Goal: Task Accomplishment & Management: Use online tool/utility

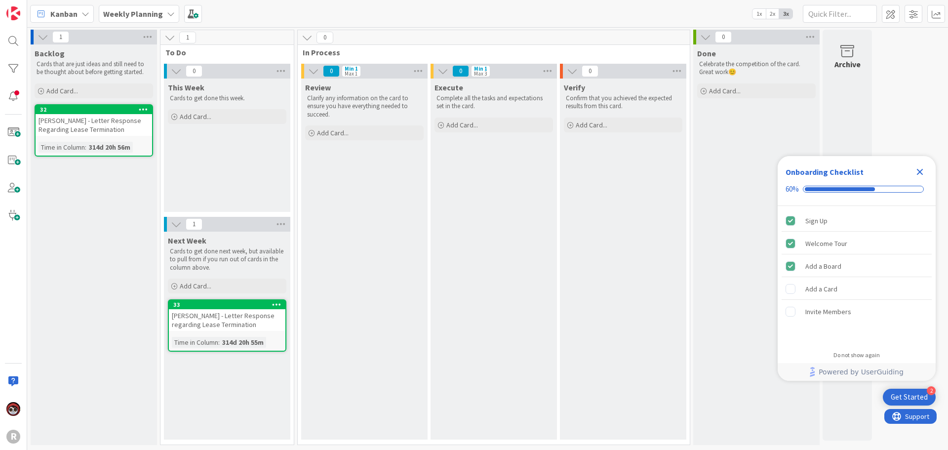
click at [51, 17] on span "Kanban" at bounding box center [63, 14] width 27 height 12
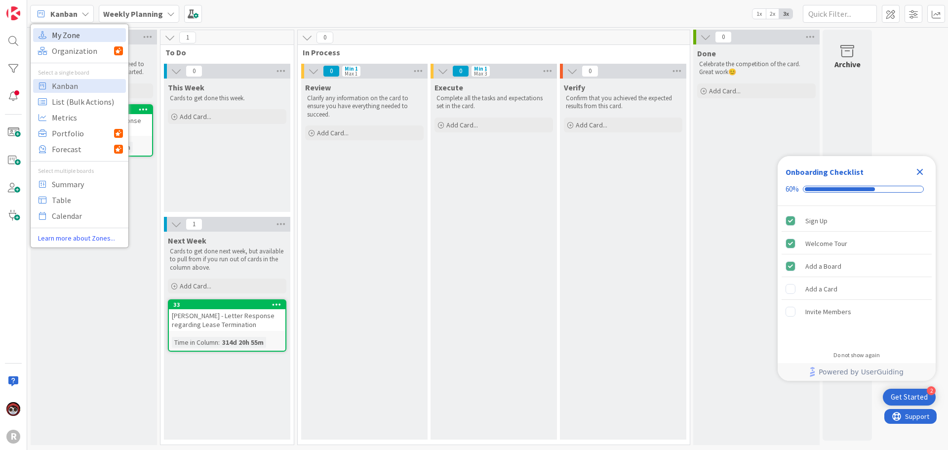
click at [85, 38] on span "My Zone" at bounding box center [87, 35] width 71 height 15
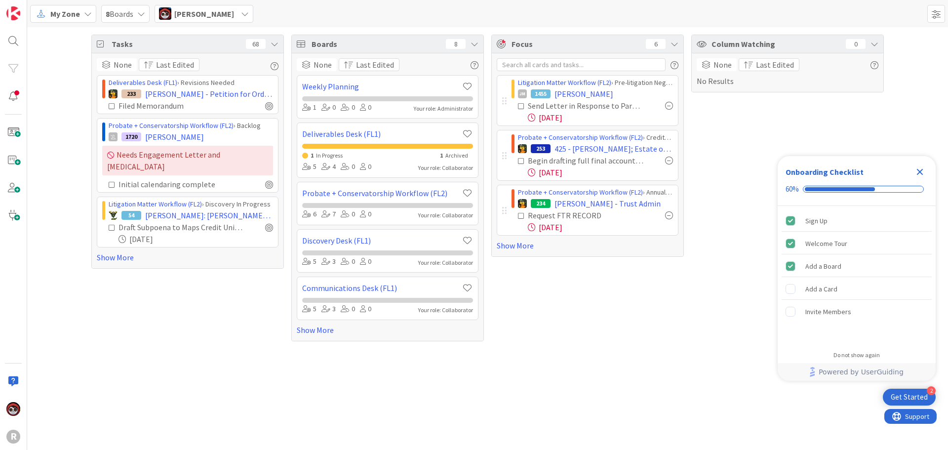
click at [921, 175] on icon "Close Checklist" at bounding box center [920, 172] width 12 height 12
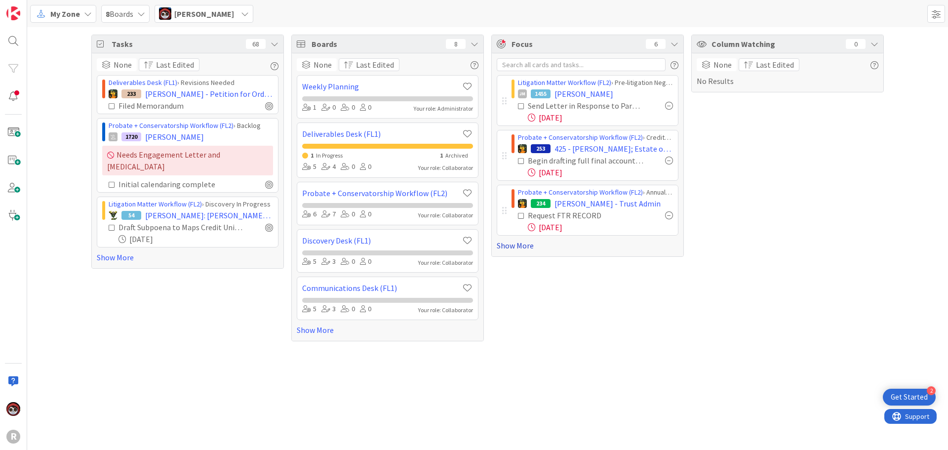
click at [526, 247] on link "Show More" at bounding box center [588, 245] width 182 height 12
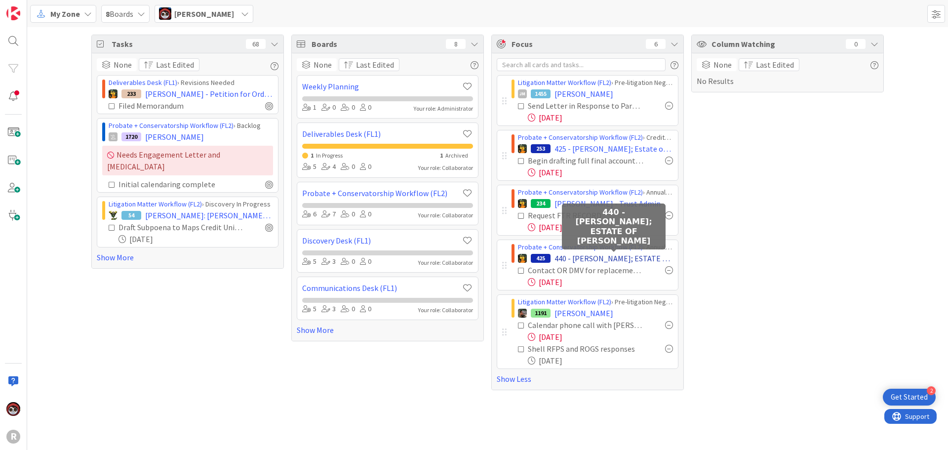
click at [625, 259] on span "440 - WELSH, Stefanie; ESTATE OF GARY DUMMER" at bounding box center [613, 258] width 118 height 12
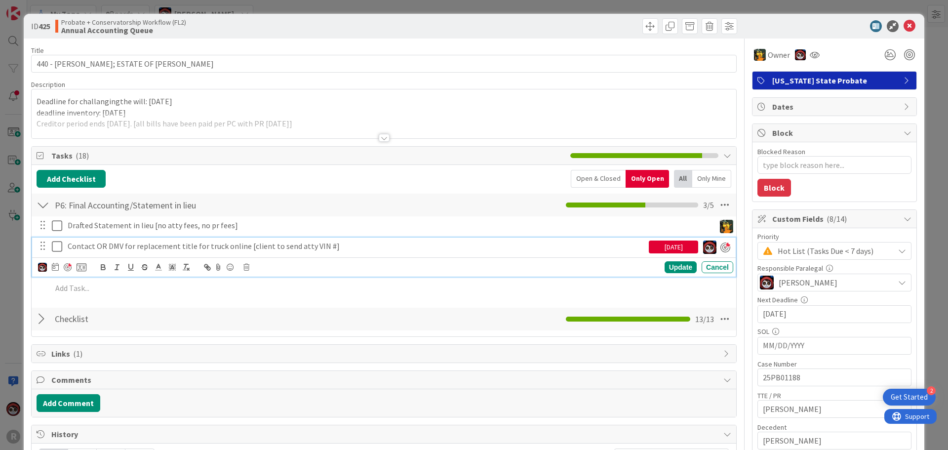
click at [219, 248] on p "Contact OR DMV for replacement title for truck online [client to send atty VIN …" at bounding box center [356, 245] width 577 height 11
click at [70, 265] on div at bounding box center [68, 267] width 8 height 8
click at [68, 265] on div at bounding box center [68, 267] width 8 height 8
click at [43, 267] on icon at bounding box center [41, 267] width 6 height 7
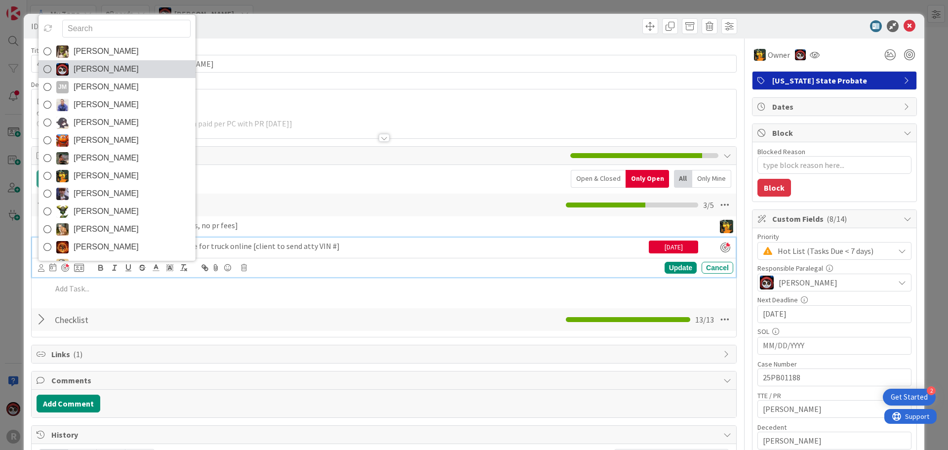
click at [89, 72] on span "Jasmin Sanchez" at bounding box center [106, 69] width 65 height 15
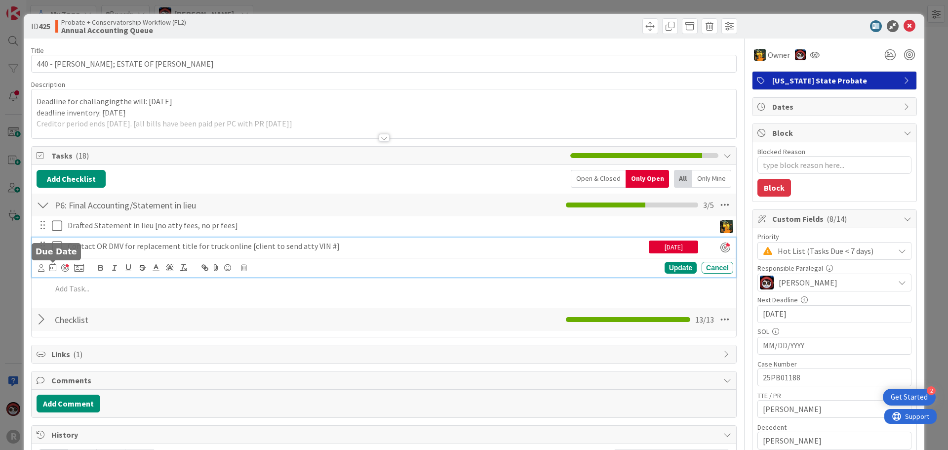
click at [53, 270] on icon at bounding box center [52, 267] width 7 height 8
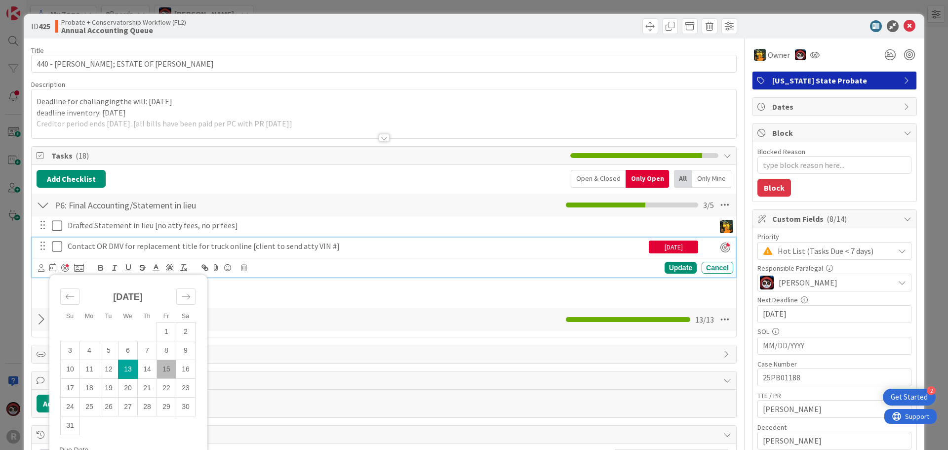
click at [125, 369] on td "13" at bounding box center [127, 369] width 19 height 19
type textarea "x"
click at [673, 271] on div "Update" at bounding box center [681, 268] width 32 height 12
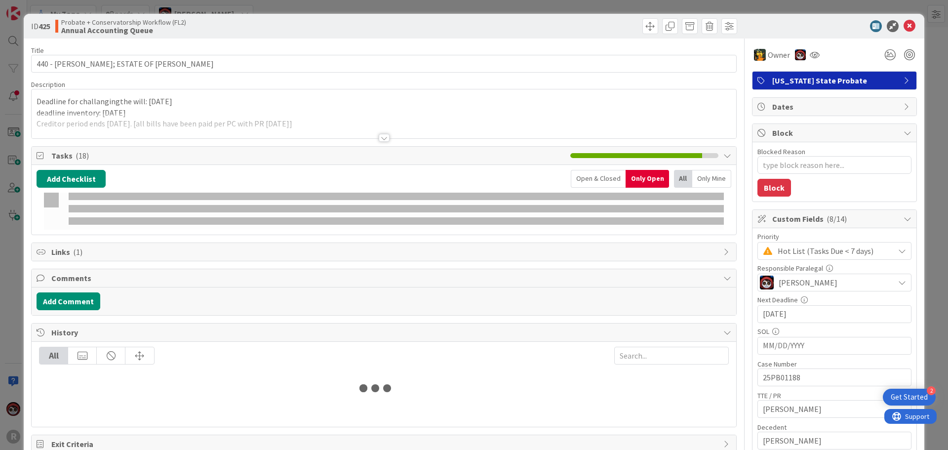
type textarea "x"
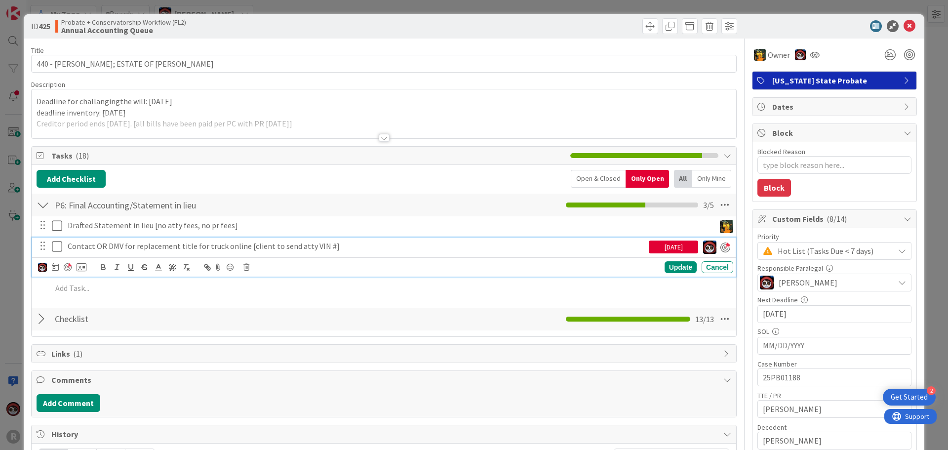
click at [193, 245] on p "Contact OR DMV for replacement title for truck online [client to send atty VIN …" at bounding box center [356, 245] width 577 height 11
click at [56, 265] on icon at bounding box center [55, 267] width 7 height 8
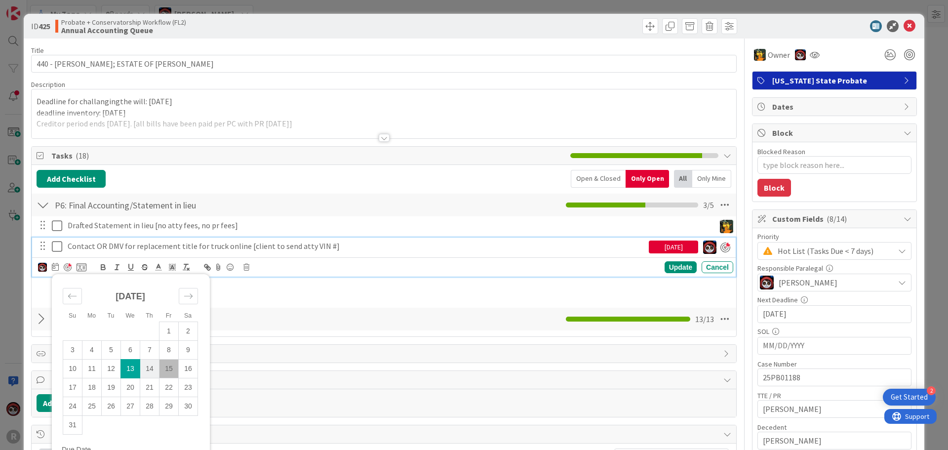
click at [147, 366] on td "14" at bounding box center [149, 368] width 19 height 19
type input "08/14/2025"
type textarea "x"
click at [161, 366] on td "15" at bounding box center [166, 369] width 19 height 19
type input "08/15/2025"
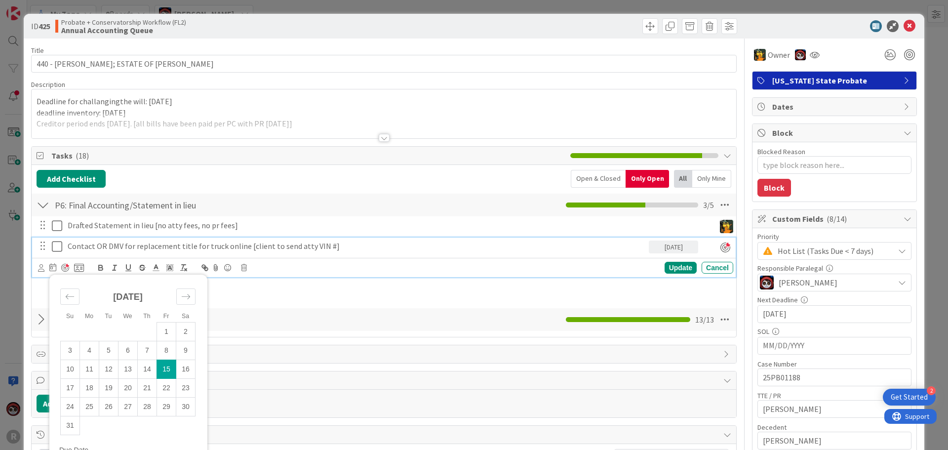
type textarea "x"
click at [668, 267] on div "Update" at bounding box center [681, 268] width 32 height 12
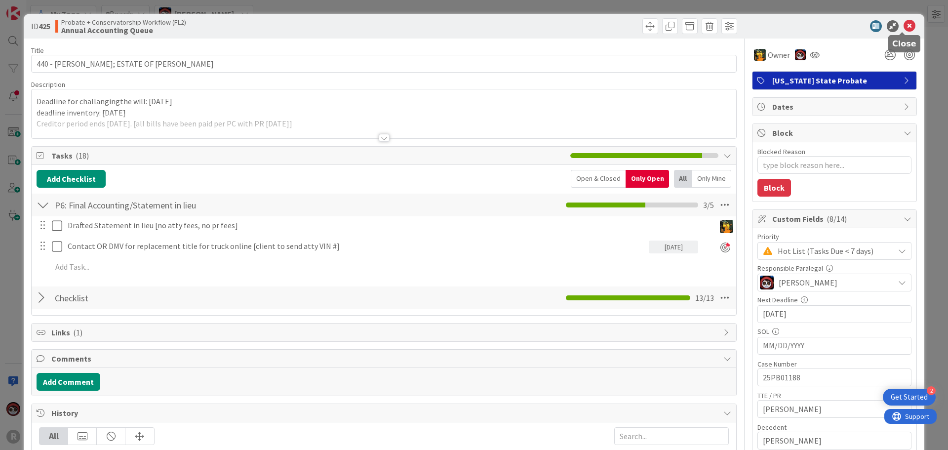
click at [906, 24] on icon at bounding box center [909, 26] width 12 height 12
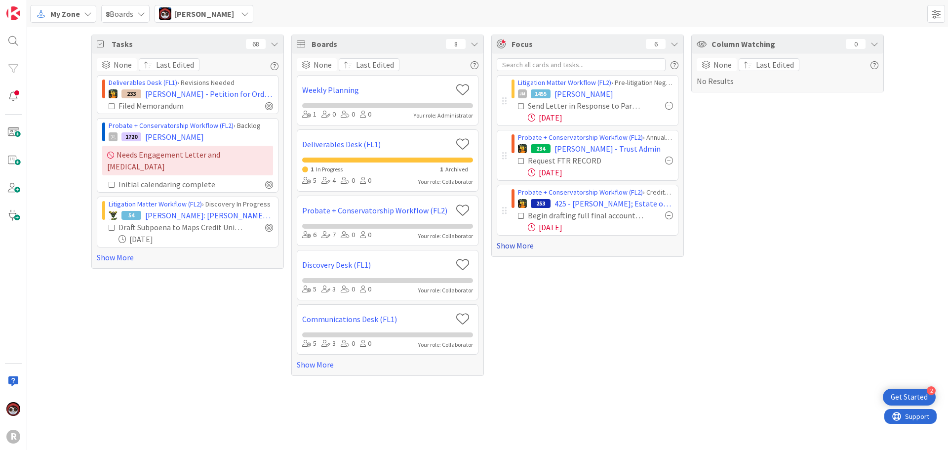
click at [519, 244] on link "Show More" at bounding box center [588, 245] width 182 height 12
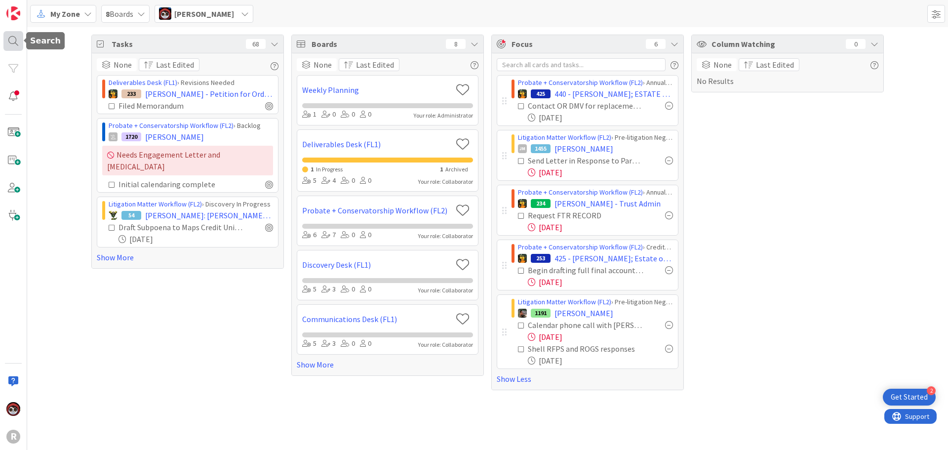
click at [10, 42] on div at bounding box center [13, 41] width 20 height 20
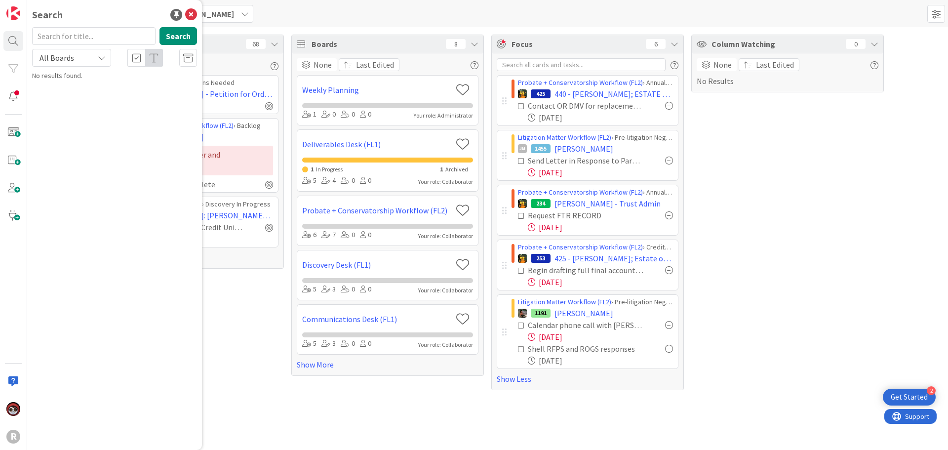
click at [88, 34] on input "text" at bounding box center [93, 36] width 123 height 18
type input "tisiot"
click at [104, 77] on b "Litigation Matter Workflow (FL2) ›" at bounding box center [93, 77] width 95 height 7
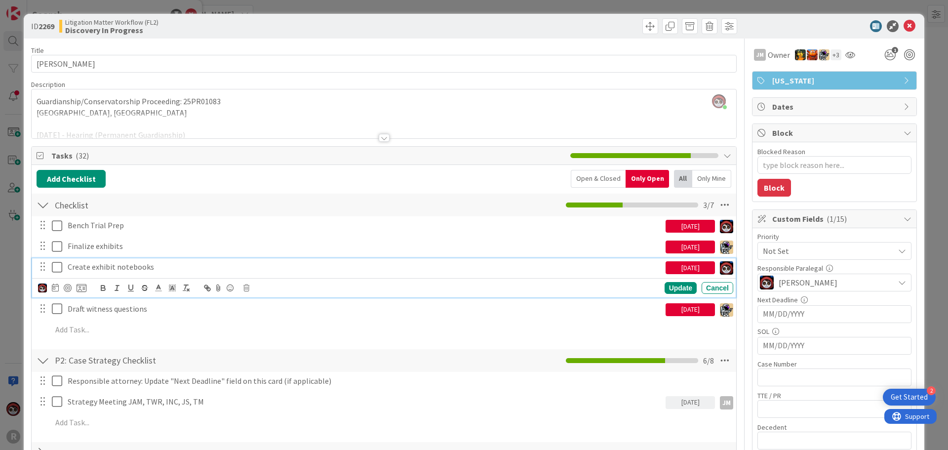
click at [112, 267] on p "Create exhibit notebooks" at bounding box center [365, 266] width 594 height 11
click at [71, 286] on div at bounding box center [68, 288] width 8 height 8
type textarea "x"
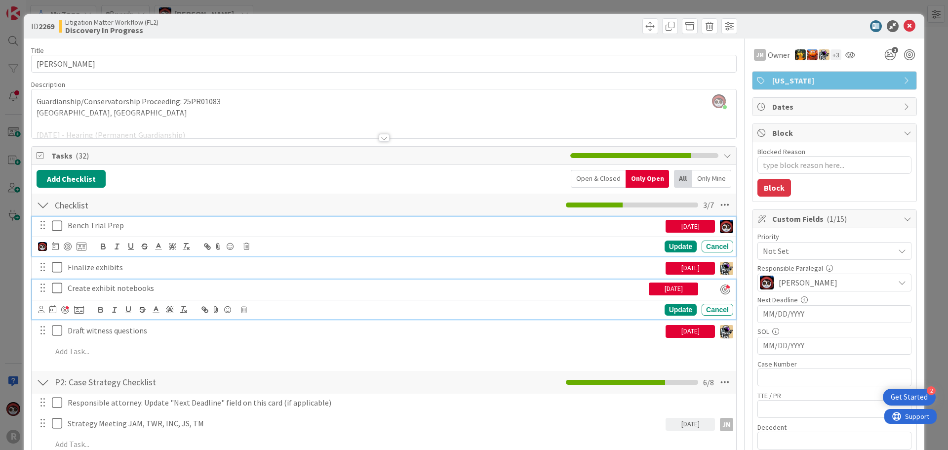
click at [151, 231] on p "Bench Trial Prep" at bounding box center [365, 225] width 594 height 11
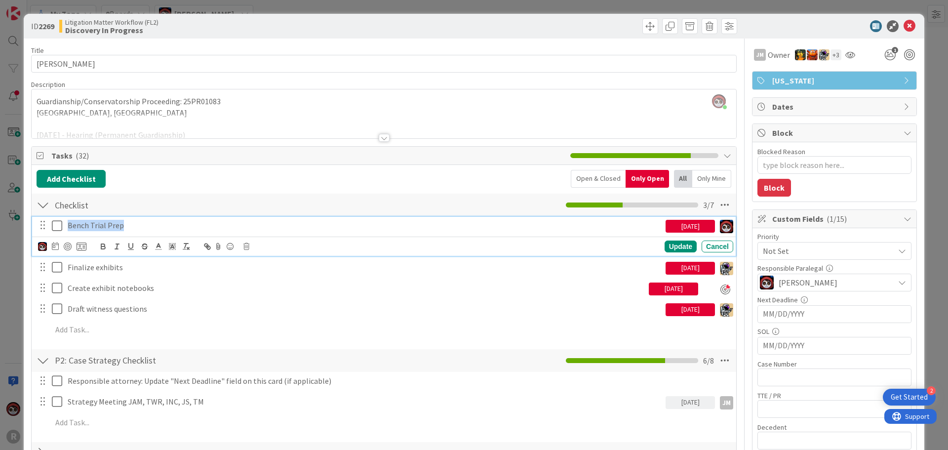
drag, startPoint x: 136, startPoint y: 227, endPoint x: 58, endPoint y: 229, distance: 78.5
click at [58, 229] on div "Bench Trial Prep 08/13/2025" at bounding box center [384, 225] width 697 height 17
click at [379, 138] on div at bounding box center [384, 138] width 11 height 8
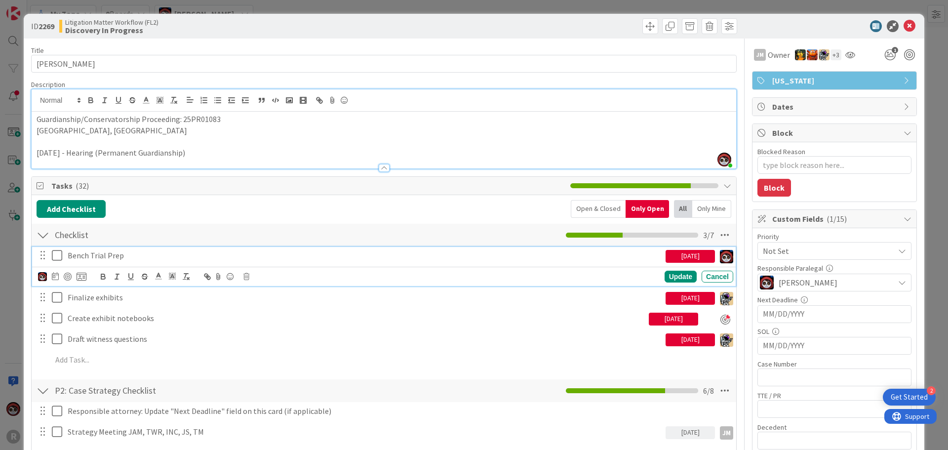
click at [118, 256] on p "Bench Trial Prep" at bounding box center [365, 255] width 594 height 11
drag, startPoint x: 148, startPoint y: 257, endPoint x: 62, endPoint y: 257, distance: 85.4
click at [62, 257] on div "Bench Trial Prep 08/13/2025" at bounding box center [384, 255] width 697 height 17
click at [710, 277] on div "Cancel" at bounding box center [718, 277] width 32 height 12
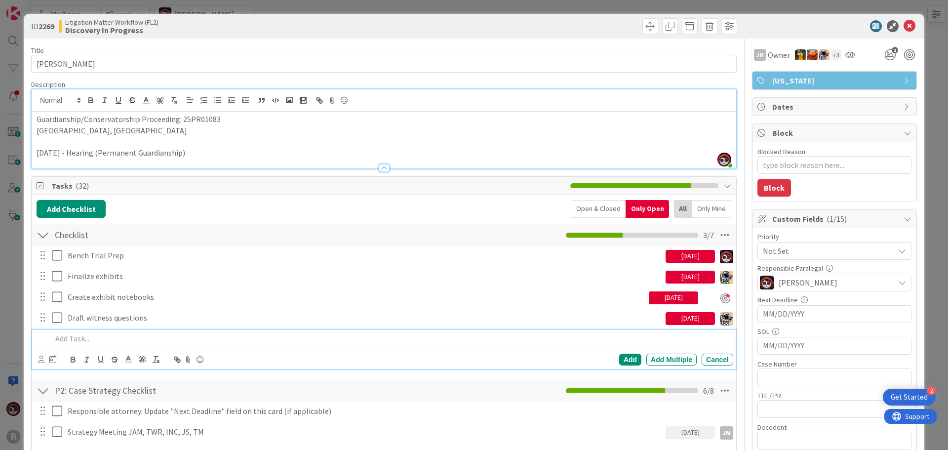
click at [117, 339] on p at bounding box center [390, 338] width 677 height 11
click at [40, 360] on icon at bounding box center [41, 358] width 6 height 7
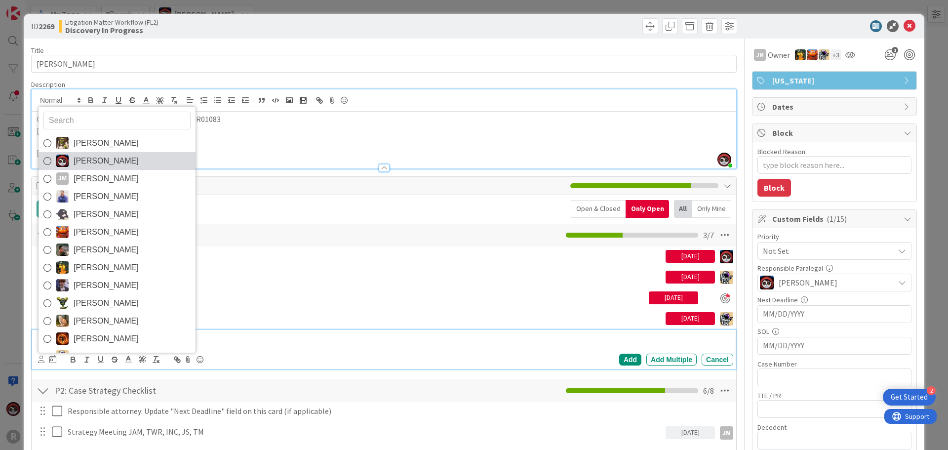
click at [81, 166] on span "Jasmin Sanchez" at bounding box center [106, 161] width 65 height 15
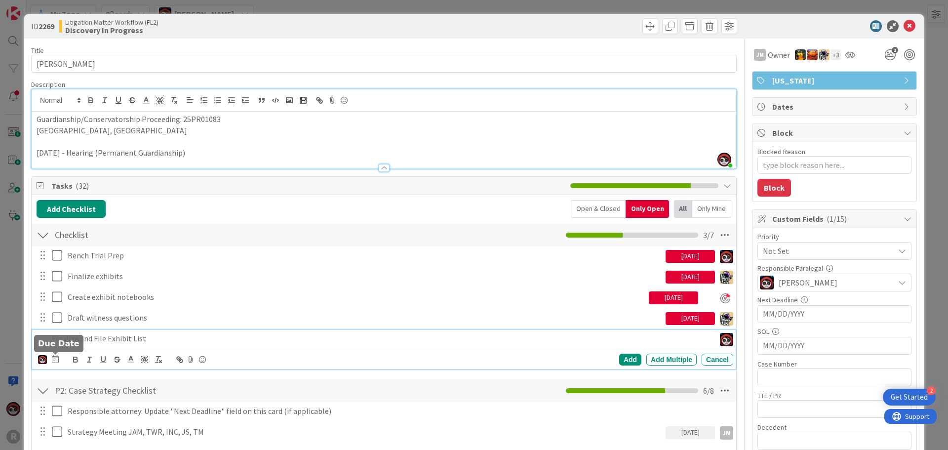
click at [57, 357] on icon at bounding box center [55, 359] width 7 height 8
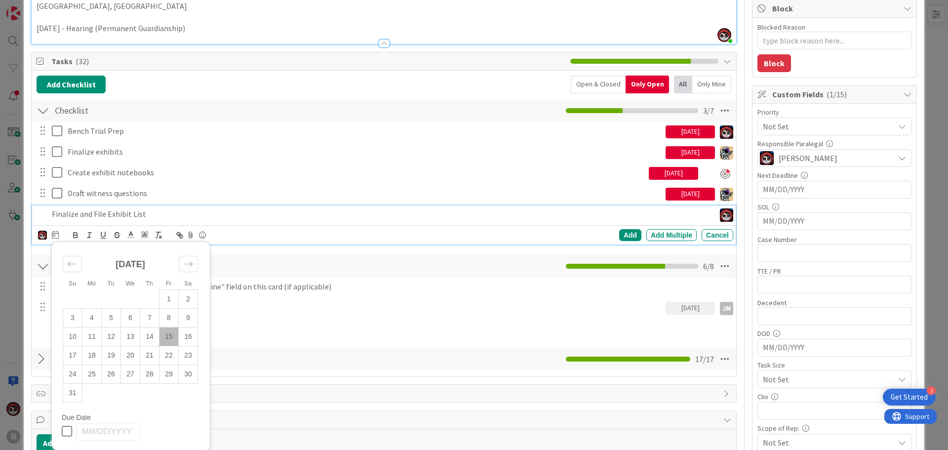
scroll to position [148, 0]
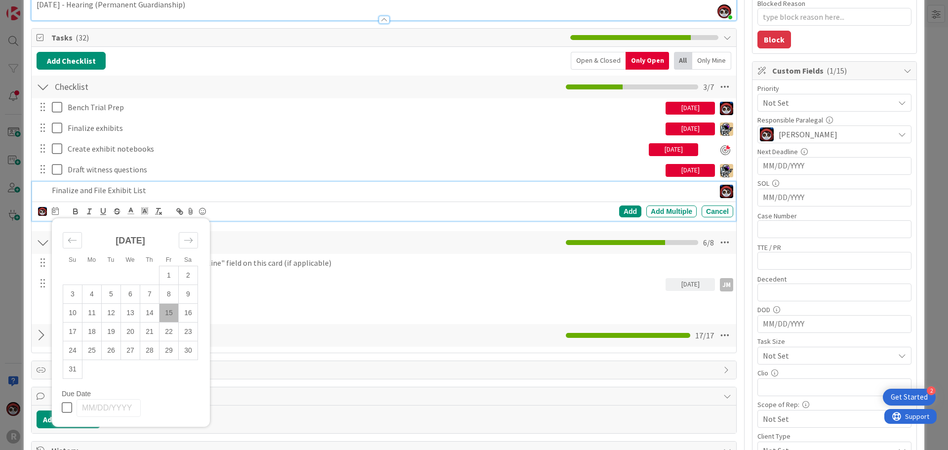
click at [166, 315] on td "15" at bounding box center [168, 312] width 19 height 19
click at [624, 213] on div "Add" at bounding box center [630, 211] width 22 height 12
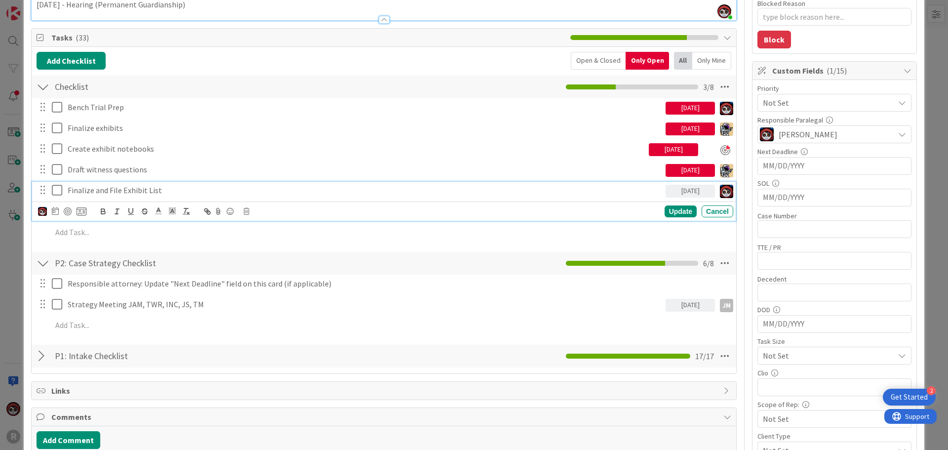
click at [103, 190] on p "Finalize and File Exhibit List" at bounding box center [365, 190] width 594 height 11
click at [68, 213] on div at bounding box center [68, 211] width 8 height 8
click at [677, 213] on div "Update" at bounding box center [681, 212] width 32 height 12
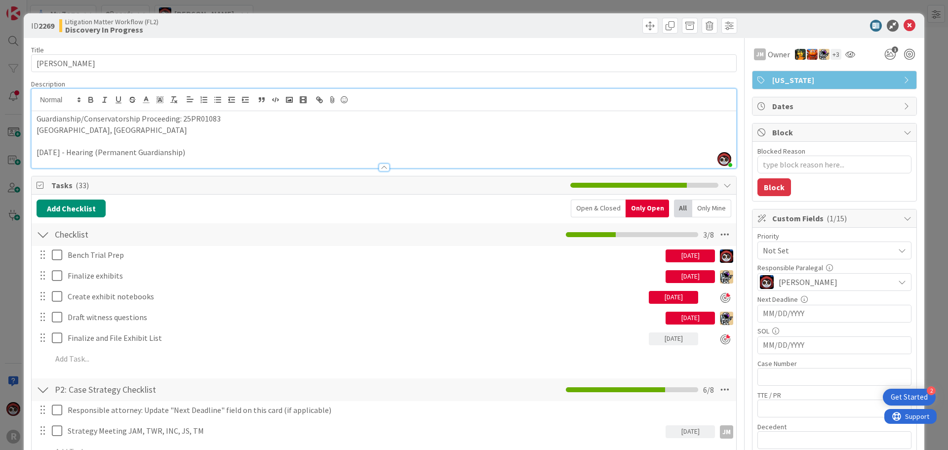
scroll to position [0, 0]
click at [904, 27] on icon at bounding box center [909, 26] width 12 height 12
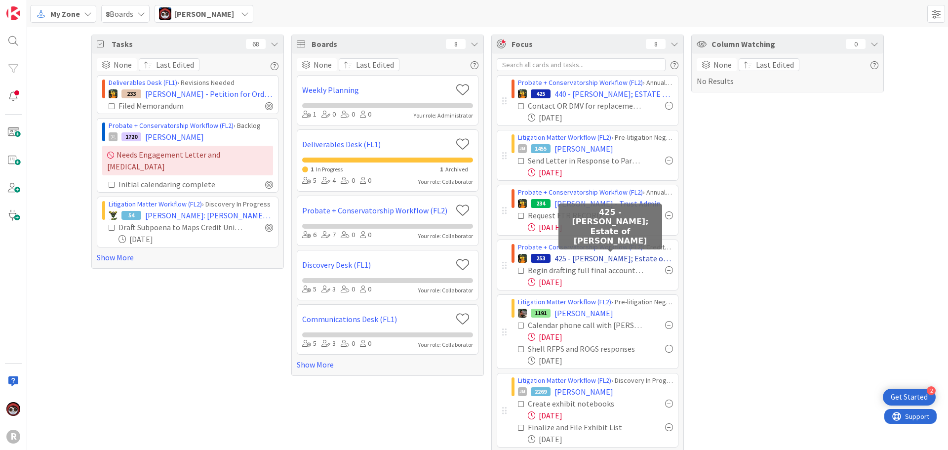
click at [576, 258] on span "425 - DE OJEDA, Sonya; Estate of Linda Gloria De Ojeda" at bounding box center [613, 258] width 118 height 12
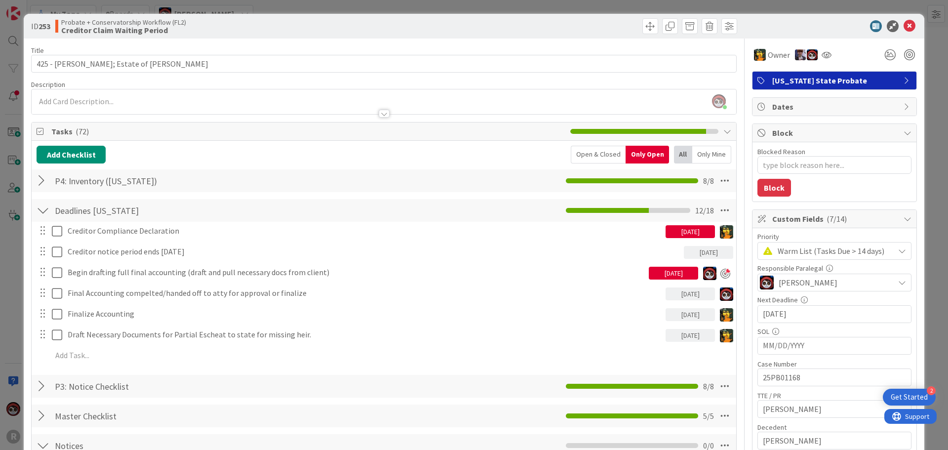
scroll to position [49, 0]
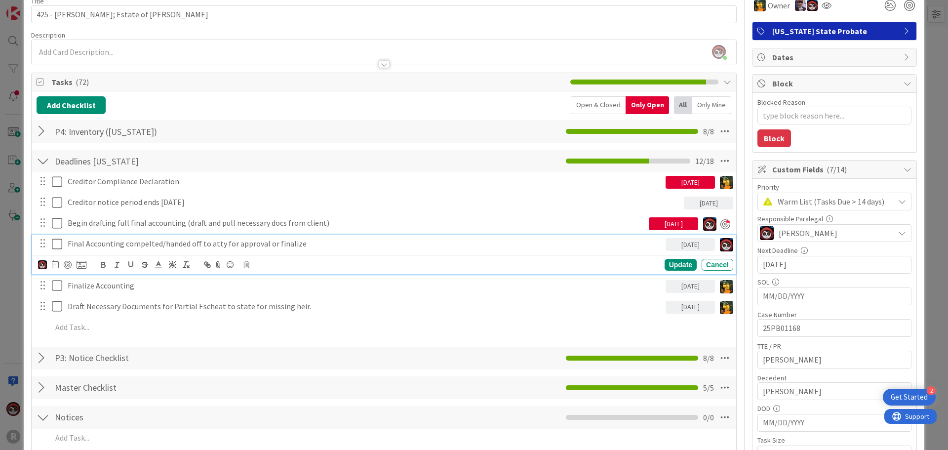
click at [228, 245] on p "Final Accounting compelted/handed off to atty for approval or finalize" at bounding box center [365, 243] width 594 height 11
click at [66, 266] on div at bounding box center [68, 265] width 8 height 8
type textarea "x"
click at [667, 263] on div "Update" at bounding box center [681, 265] width 32 height 12
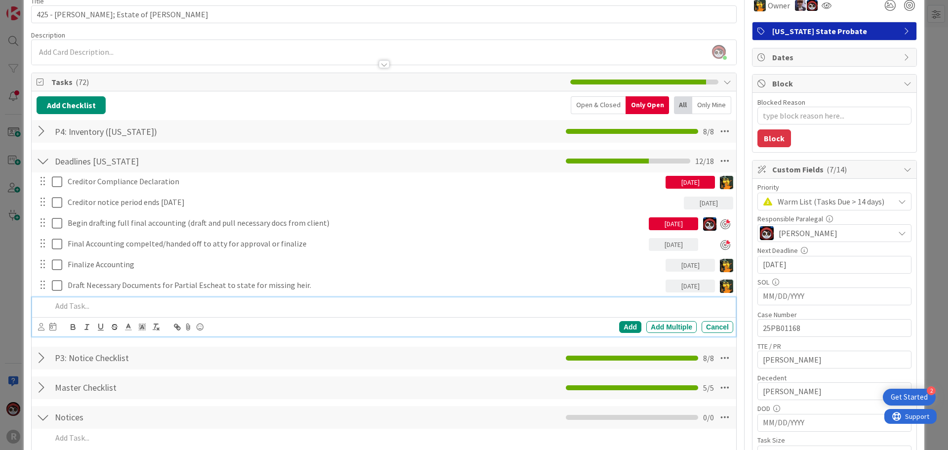
click at [79, 303] on p at bounding box center [390, 305] width 677 height 11
click at [39, 326] on icon at bounding box center [41, 326] width 6 height 7
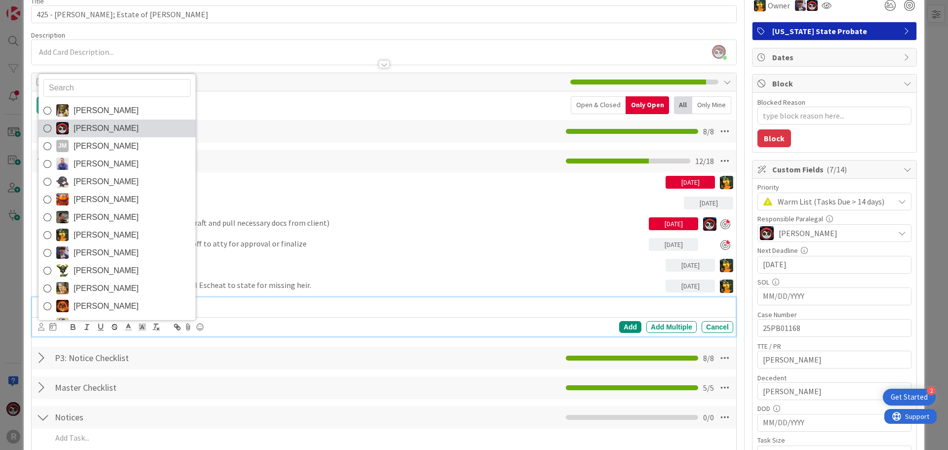
click at [68, 126] on img at bounding box center [62, 128] width 12 height 12
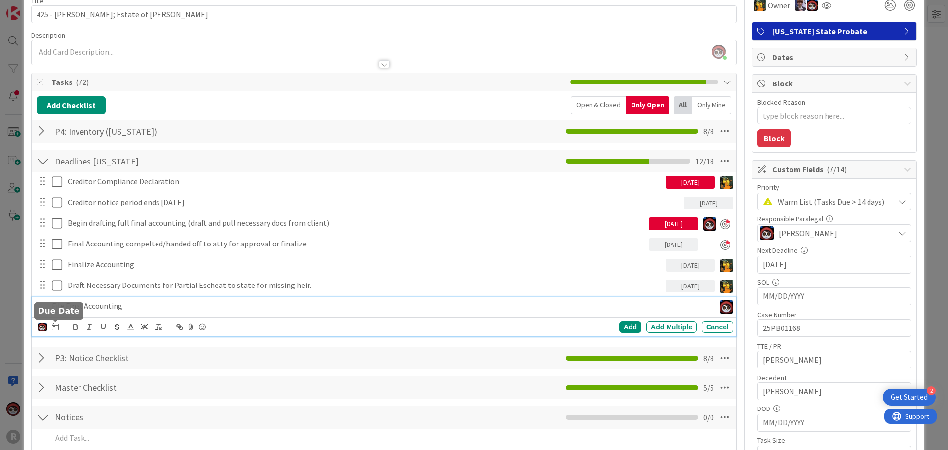
click at [55, 325] on icon at bounding box center [55, 326] width 7 height 8
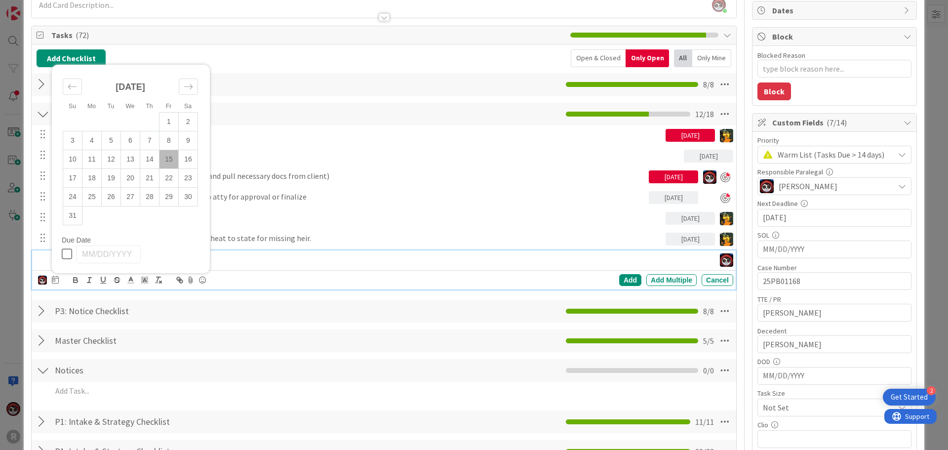
scroll to position [99, 0]
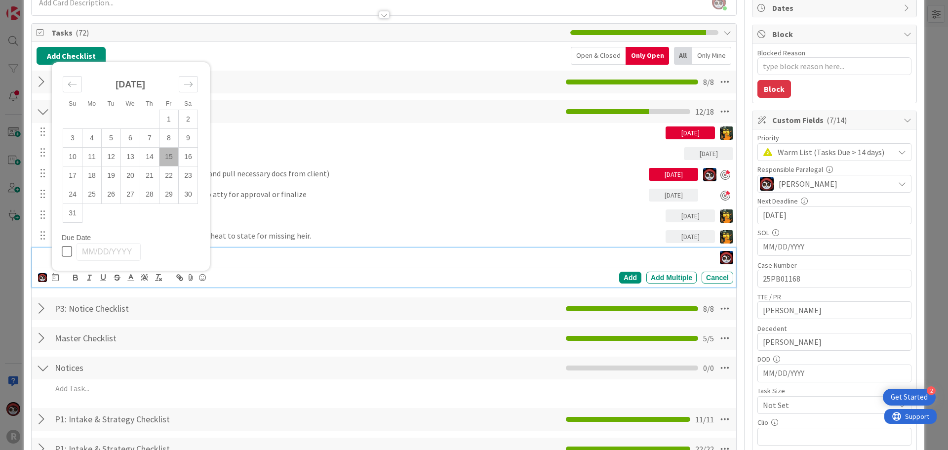
click at [167, 154] on td "15" at bounding box center [168, 156] width 19 height 19
click at [622, 278] on div "Add" at bounding box center [630, 278] width 22 height 12
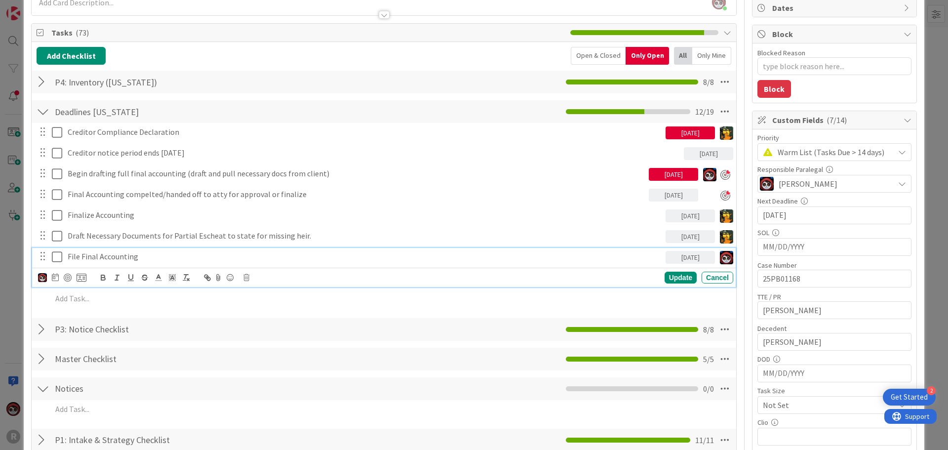
click at [117, 265] on div "File Final Accounting" at bounding box center [365, 256] width 602 height 17
click at [69, 279] on div at bounding box center [68, 278] width 8 height 8
type textarea "x"
click at [673, 278] on div "Update" at bounding box center [681, 278] width 32 height 12
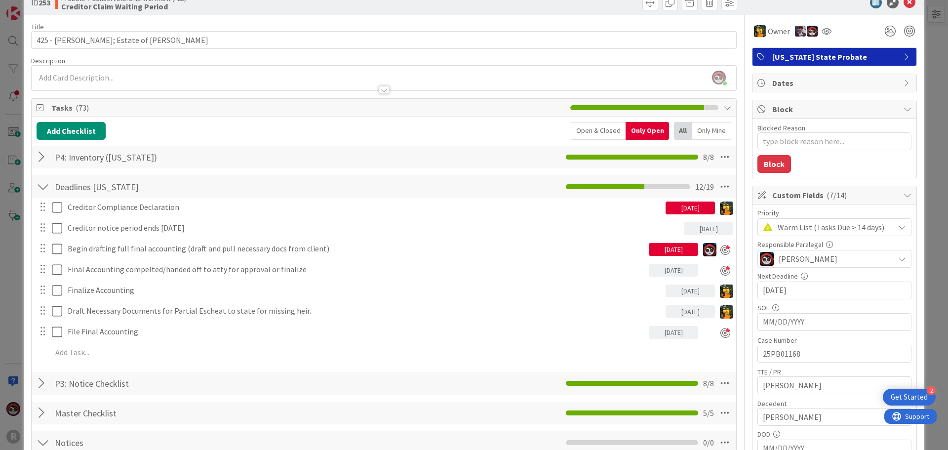
scroll to position [0, 0]
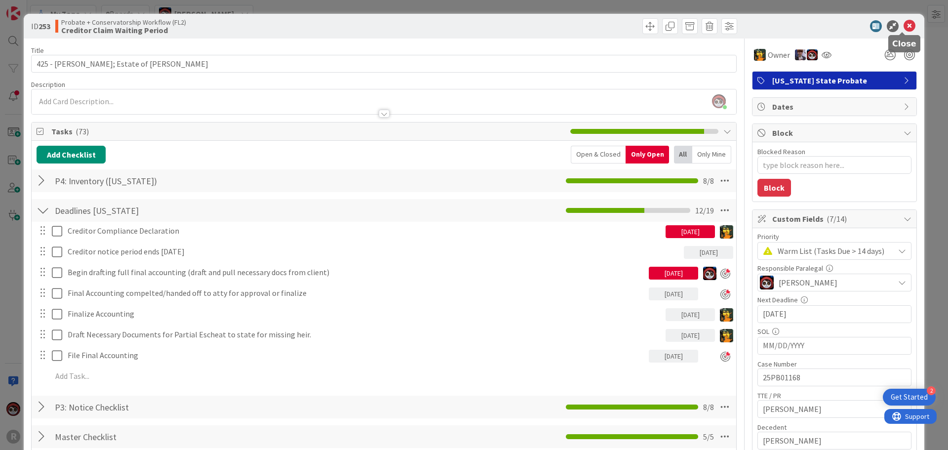
click at [903, 27] on icon at bounding box center [909, 26] width 12 height 12
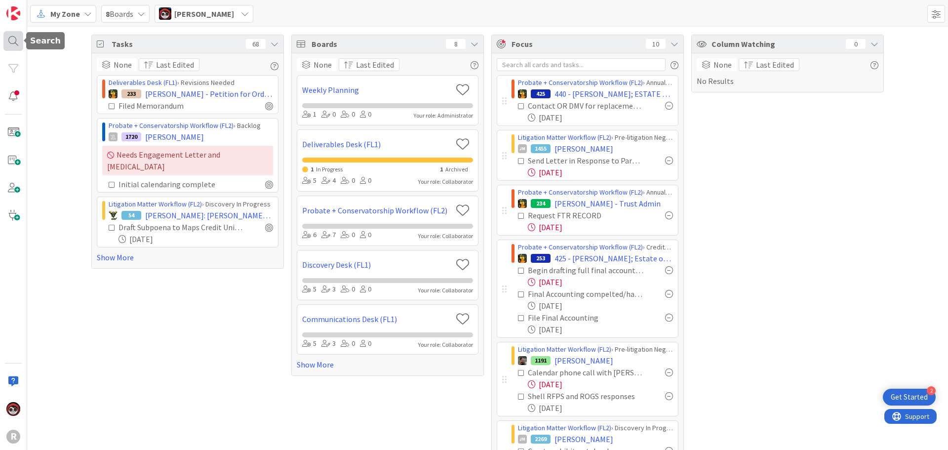
click at [18, 39] on div at bounding box center [13, 41] width 20 height 20
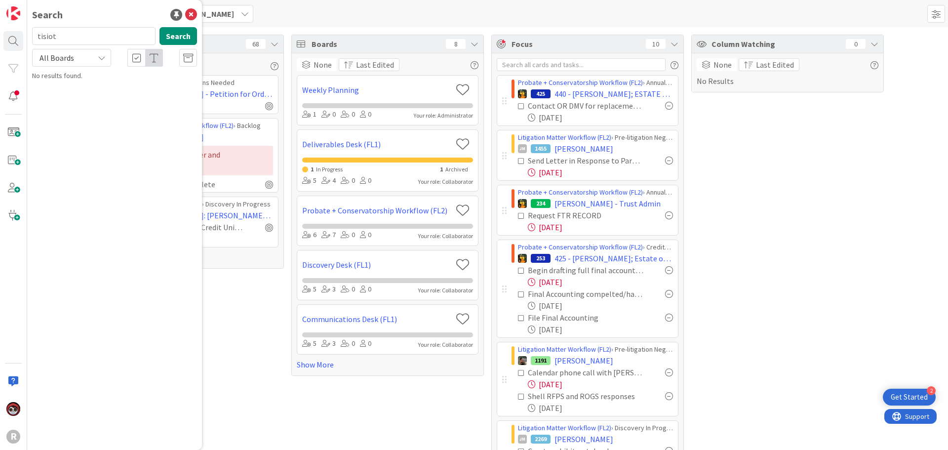
click at [60, 33] on input "tisiot" at bounding box center [93, 36] width 123 height 18
type input "t"
type input "barnts"
click at [78, 78] on b "Litigation Matter Workflow (FL2) ›" at bounding box center [93, 77] width 95 height 7
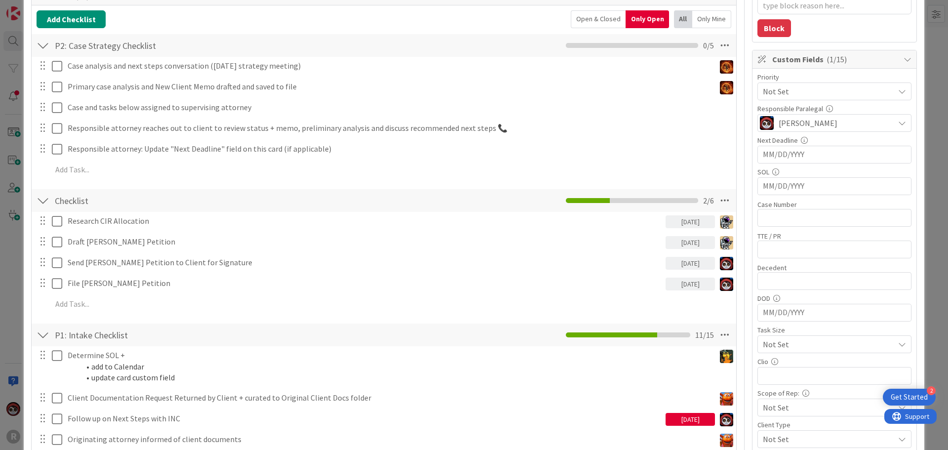
scroll to position [148, 0]
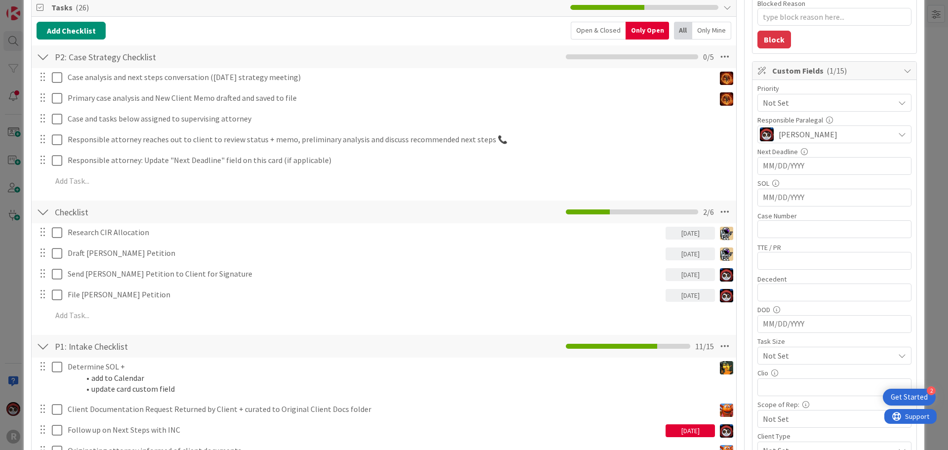
type textarea "x"
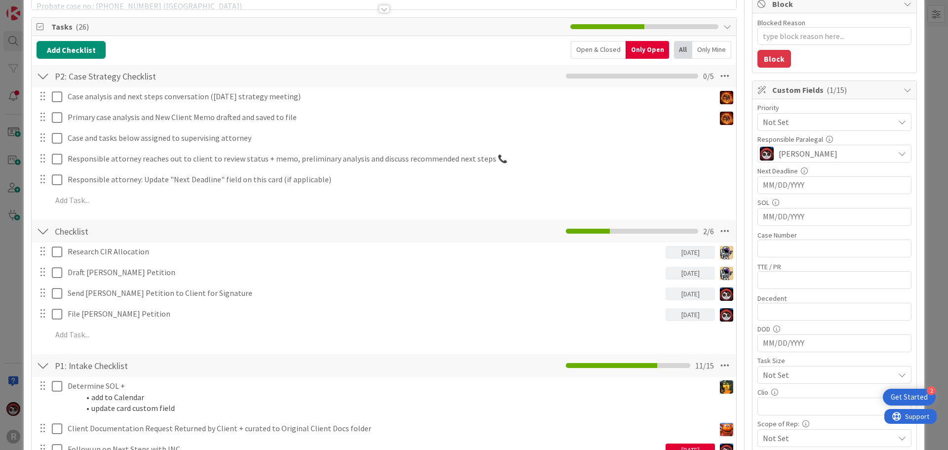
scroll to position [197, 0]
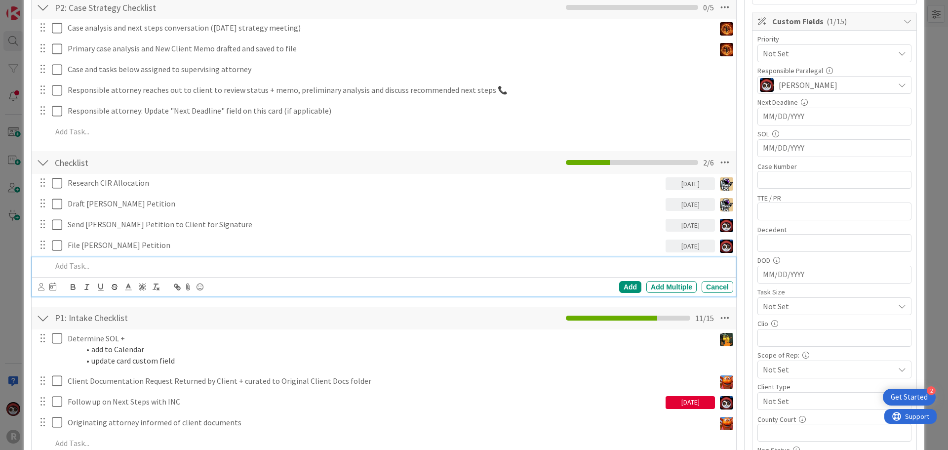
click at [105, 263] on p at bounding box center [390, 265] width 677 height 11
click at [75, 266] on p "Curate Client Documents" at bounding box center [390, 265] width 677 height 11
click at [41, 285] on icon at bounding box center [41, 286] width 6 height 7
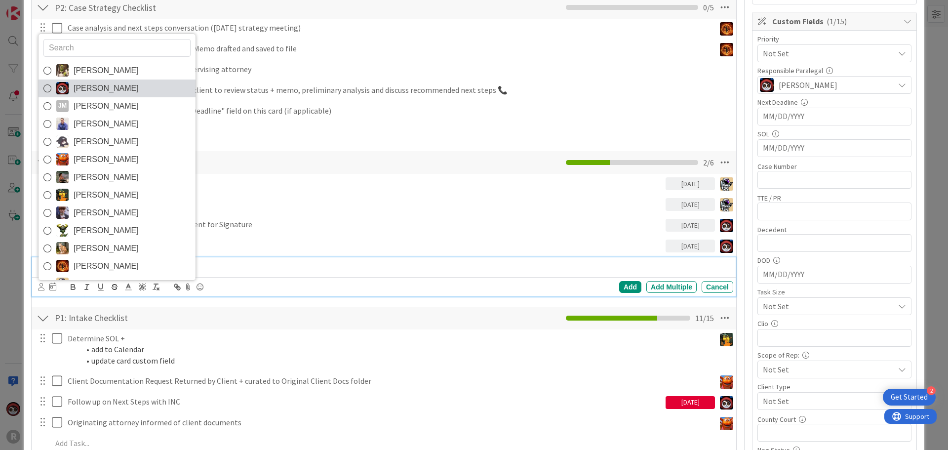
click at [87, 88] on span "Jasmin Sanchez" at bounding box center [106, 88] width 65 height 15
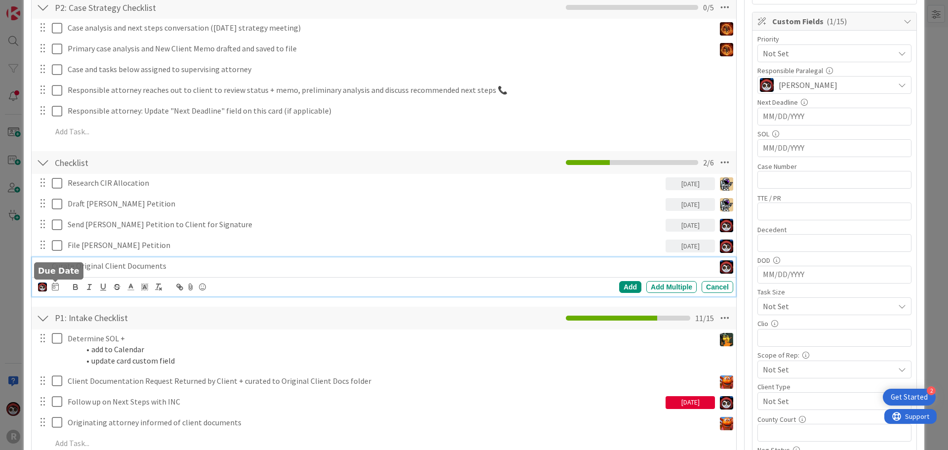
click at [58, 287] on icon at bounding box center [55, 286] width 7 height 8
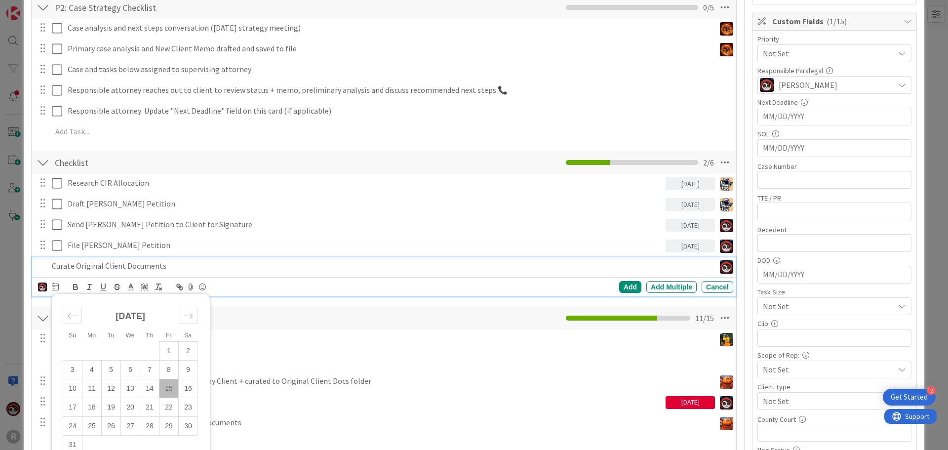
click at [171, 390] on td "15" at bounding box center [168, 388] width 19 height 19
click at [623, 286] on div "Add" at bounding box center [630, 287] width 22 height 12
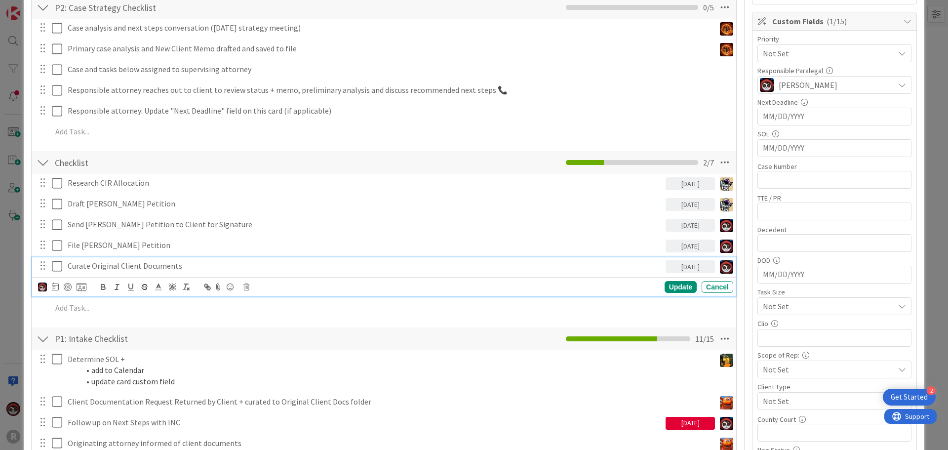
click at [162, 270] on p "Curate Original Client Documents" at bounding box center [365, 265] width 594 height 11
click at [68, 286] on div at bounding box center [68, 287] width 8 height 8
type textarea "x"
click at [665, 287] on div "Update" at bounding box center [681, 287] width 32 height 12
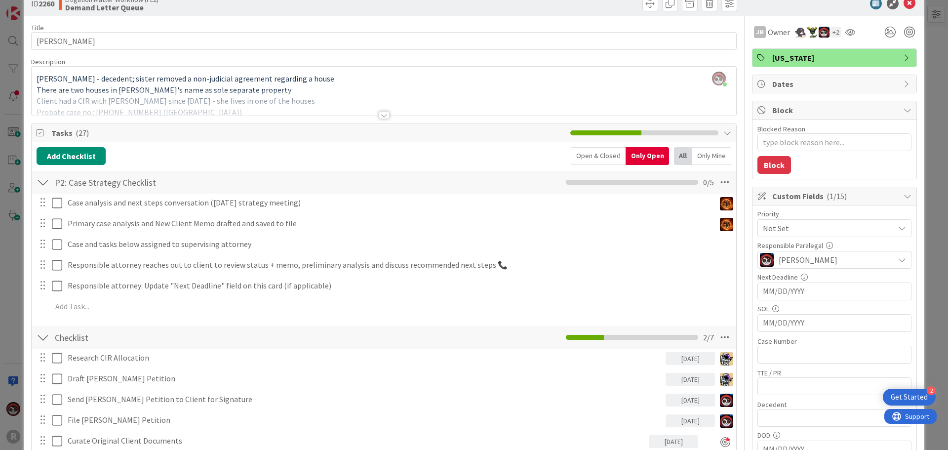
scroll to position [0, 0]
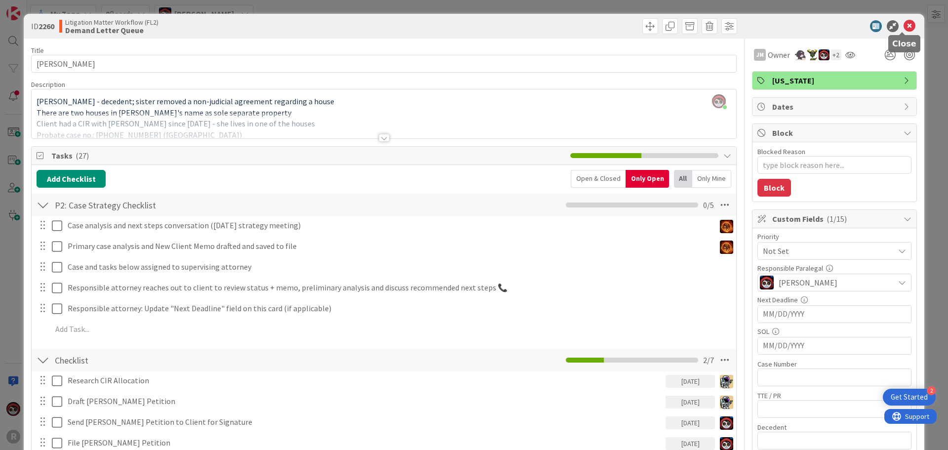
click at [906, 23] on icon at bounding box center [909, 26] width 12 height 12
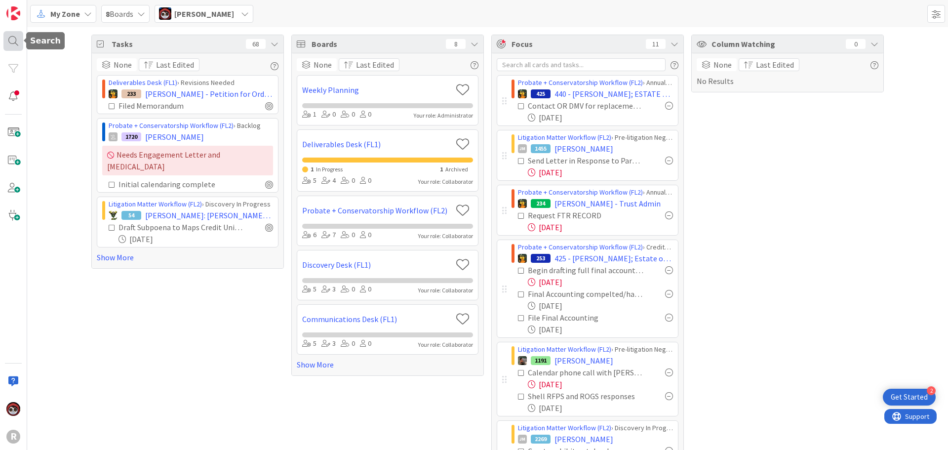
click at [10, 42] on div at bounding box center [13, 41] width 20 height 20
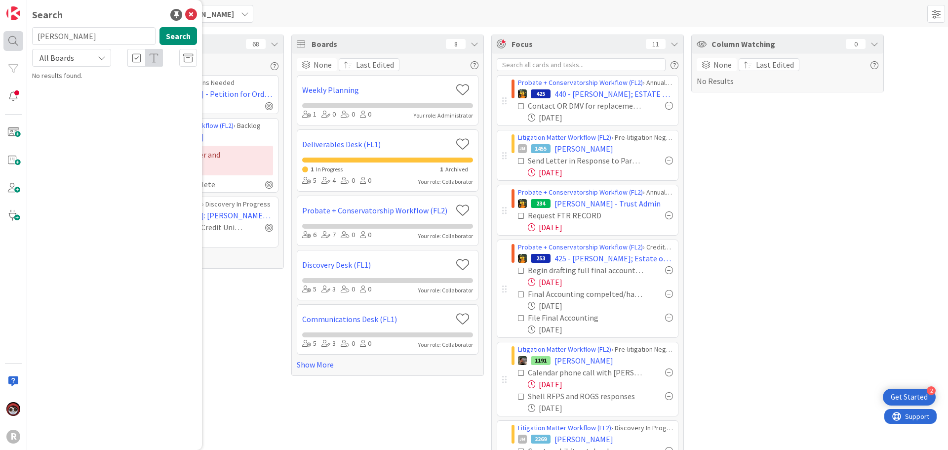
drag, startPoint x: 77, startPoint y: 39, endPoint x: 18, endPoint y: 36, distance: 58.4
click at [18, 36] on div "R Search barnts Search All Boards No results found." at bounding box center [13, 225] width 27 height 450
type input "stewart"
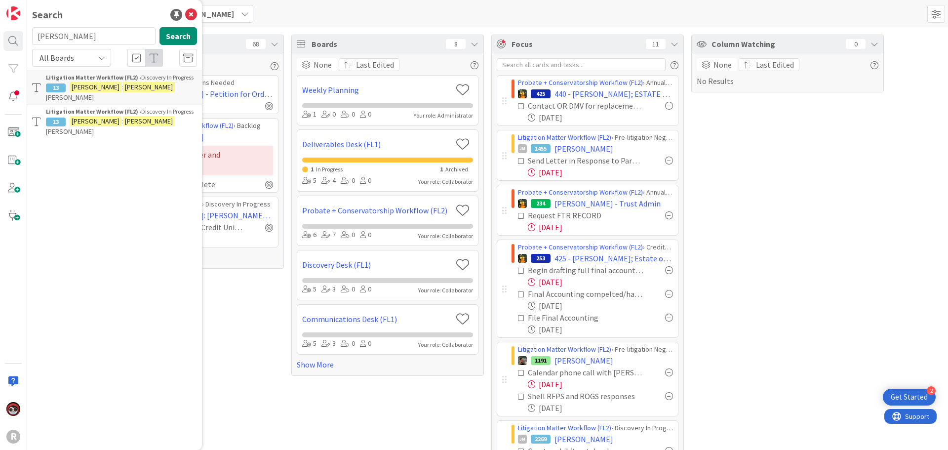
click at [123, 88] on mark "Stewart" at bounding box center [149, 87] width 52 height 10
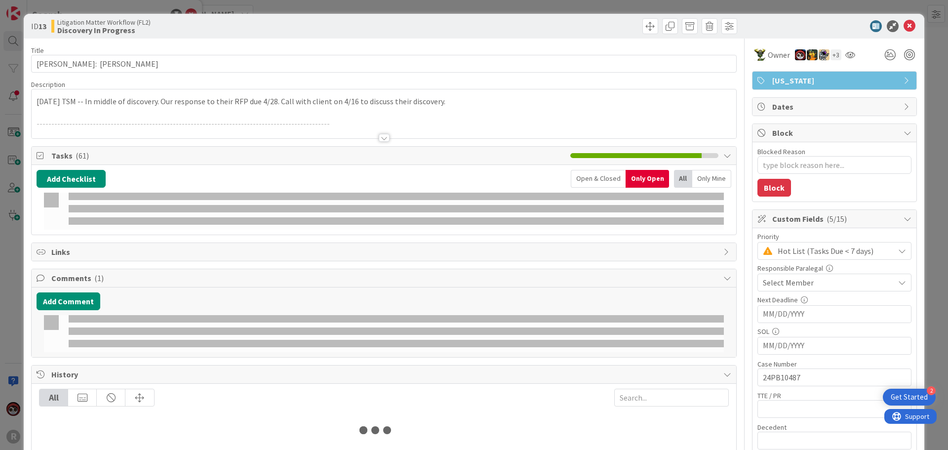
type textarea "x"
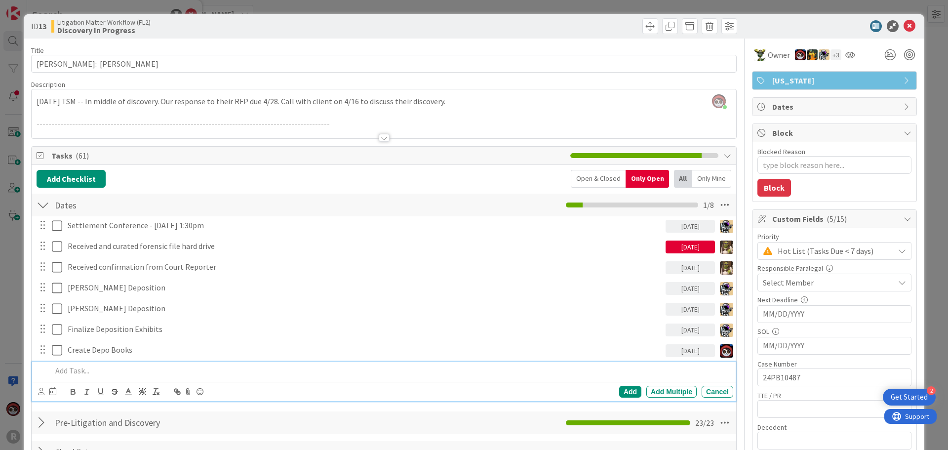
click at [109, 371] on p at bounding box center [390, 370] width 677 height 11
click at [903, 27] on icon at bounding box center [909, 26] width 12 height 12
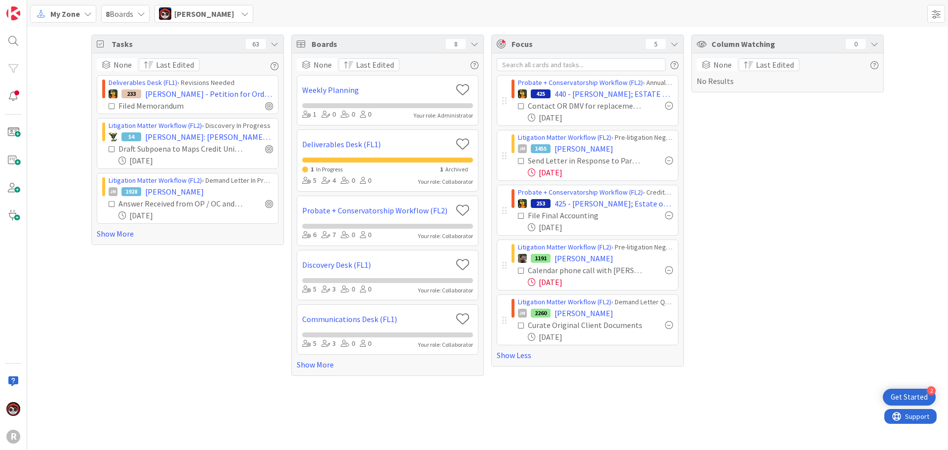
click at [769, 155] on div "Column Watching 0 None Last Edited No Results" at bounding box center [787, 205] width 193 height 341
click at [273, 295] on div "Tasks 63 None Last Edited Deliverables Desk (FL1) › Revisions Needed 233 KENNED…" at bounding box center [187, 205] width 193 height 341
click at [120, 334] on div "Tasks 63 None Last Edited Deliverables Desk (FL1) › Revisions Needed 233 KENNED…" at bounding box center [187, 205] width 193 height 341
click at [771, 274] on div "Column Watching 0 None Last Edited No Results" at bounding box center [787, 205] width 193 height 341
